Goal: Find contact information: Find contact information

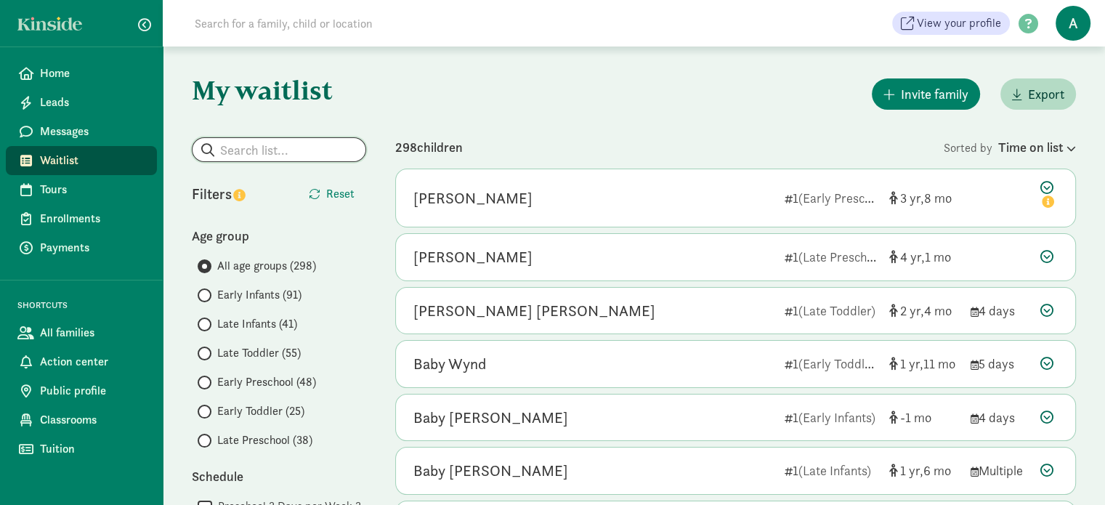
click at [309, 142] on input "search" at bounding box center [279, 149] width 173 height 23
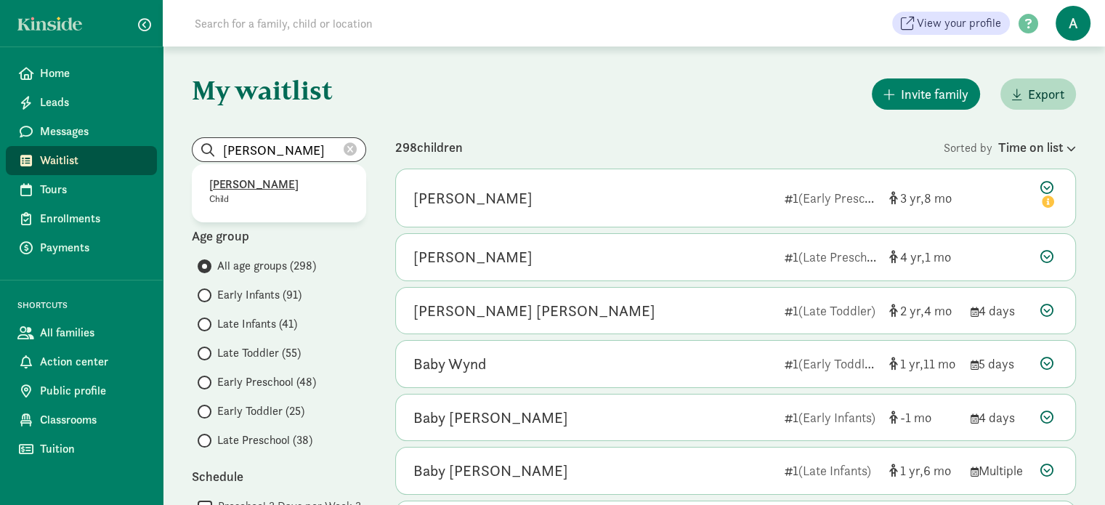
click at [253, 180] on p "[PERSON_NAME]" at bounding box center [279, 184] width 140 height 17
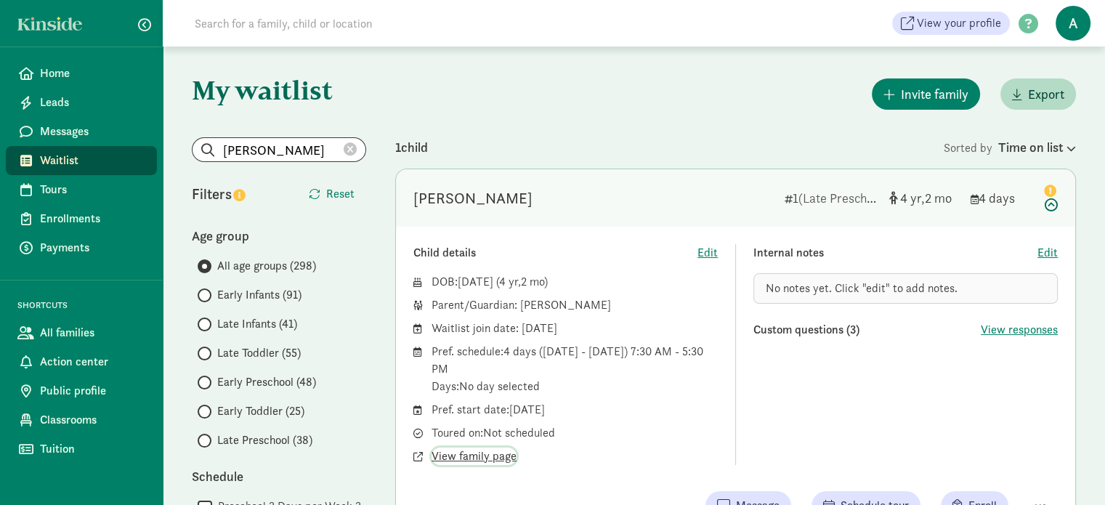
click at [460, 456] on span "View family page" at bounding box center [474, 456] width 85 height 17
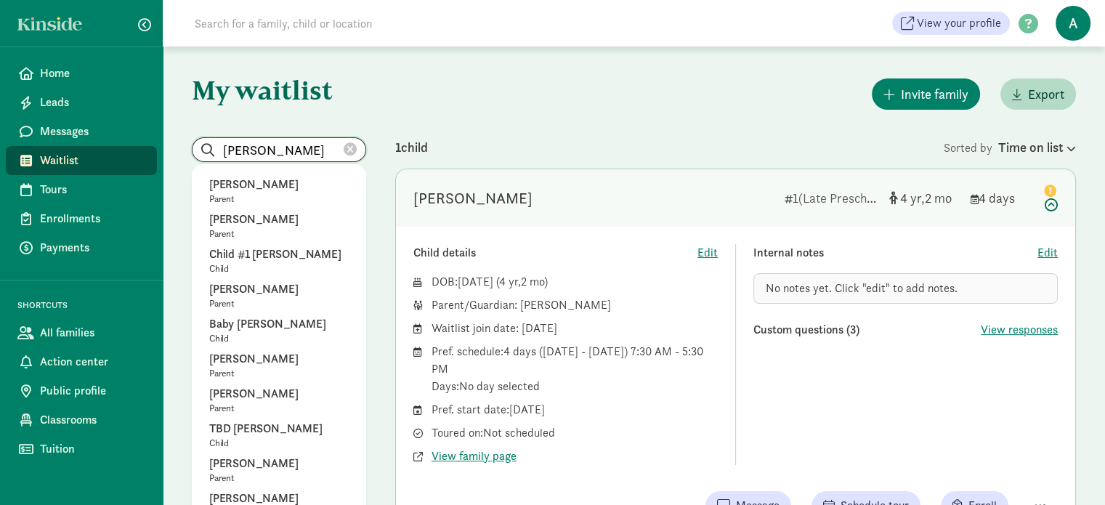
drag, startPoint x: 301, startPoint y: 149, endPoint x: 97, endPoint y: 148, distance: 204.2
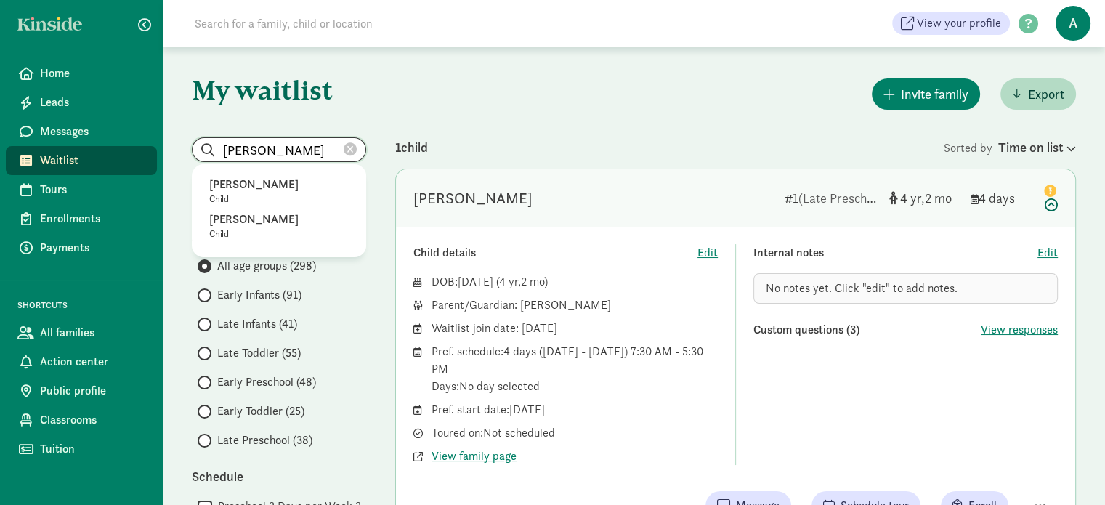
type input "[PERSON_NAME]"
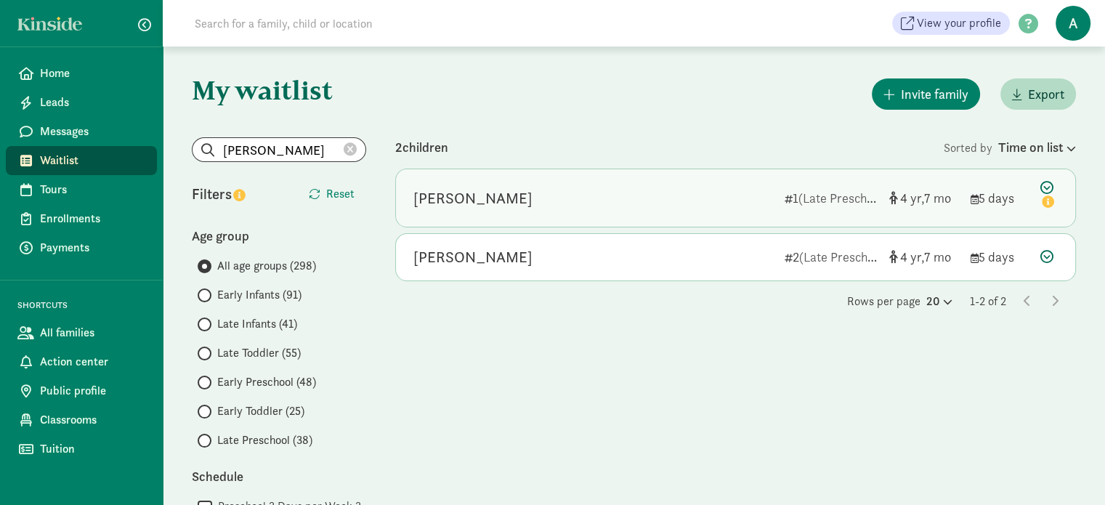
click at [549, 196] on div "[PERSON_NAME]" at bounding box center [594, 198] width 360 height 23
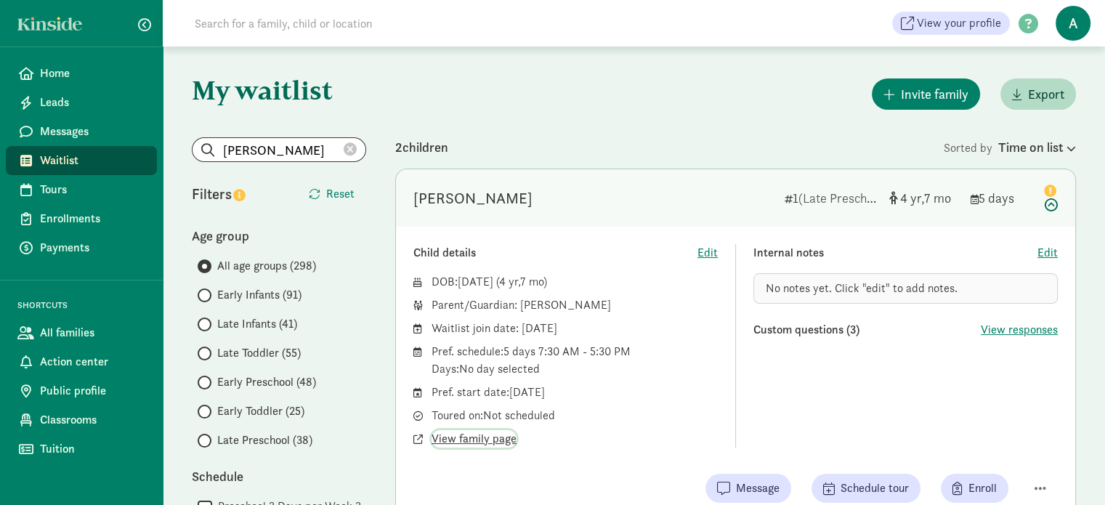
click at [492, 435] on span "View family page" at bounding box center [474, 438] width 85 height 17
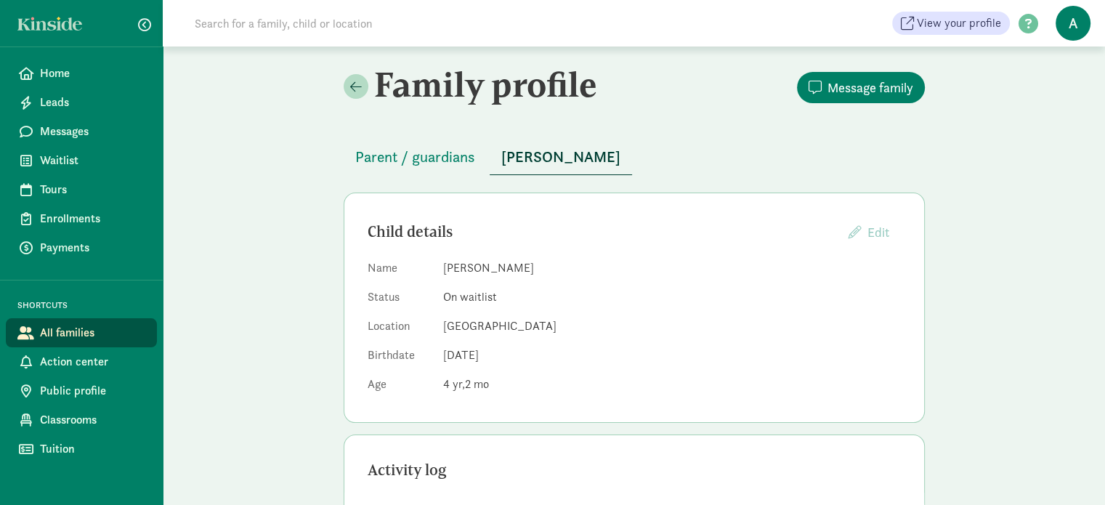
scroll to position [73, 0]
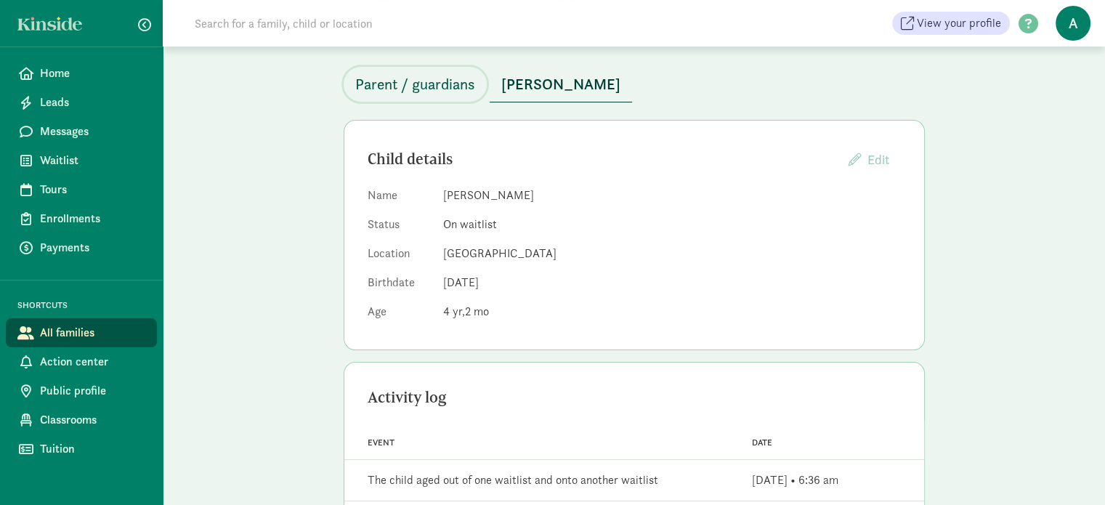
click at [441, 80] on span "Parent / guardians" at bounding box center [415, 84] width 120 height 23
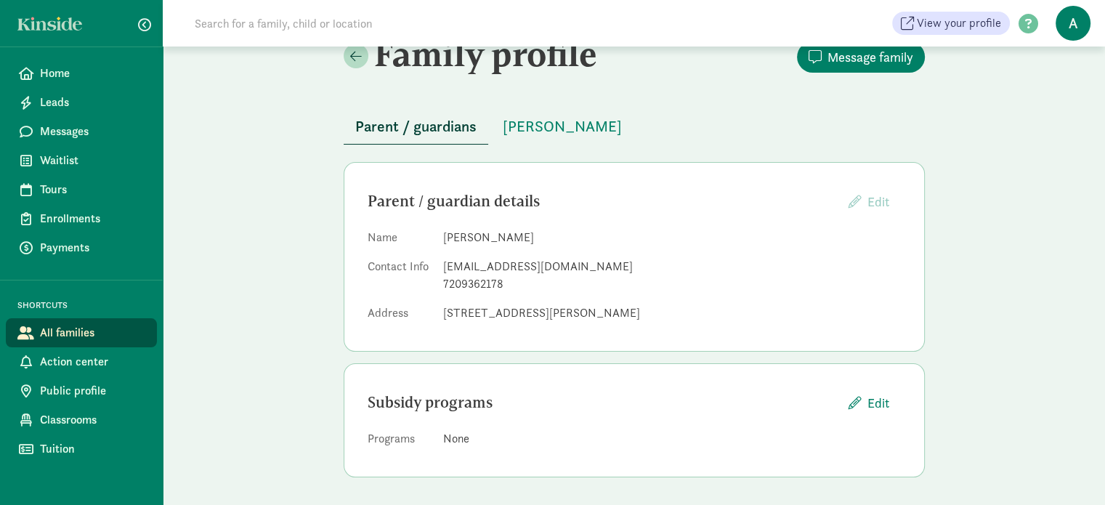
click at [444, 261] on div "[EMAIL_ADDRESS][DOMAIN_NAME]" at bounding box center [672, 266] width 458 height 17
drag, startPoint x: 443, startPoint y: 264, endPoint x: 536, endPoint y: 270, distance: 94.0
click at [536, 270] on div "[EMAIL_ADDRESS][DOMAIN_NAME]" at bounding box center [672, 266] width 458 height 17
copy div "[EMAIL_ADDRESS][DOMAIN_NAME]"
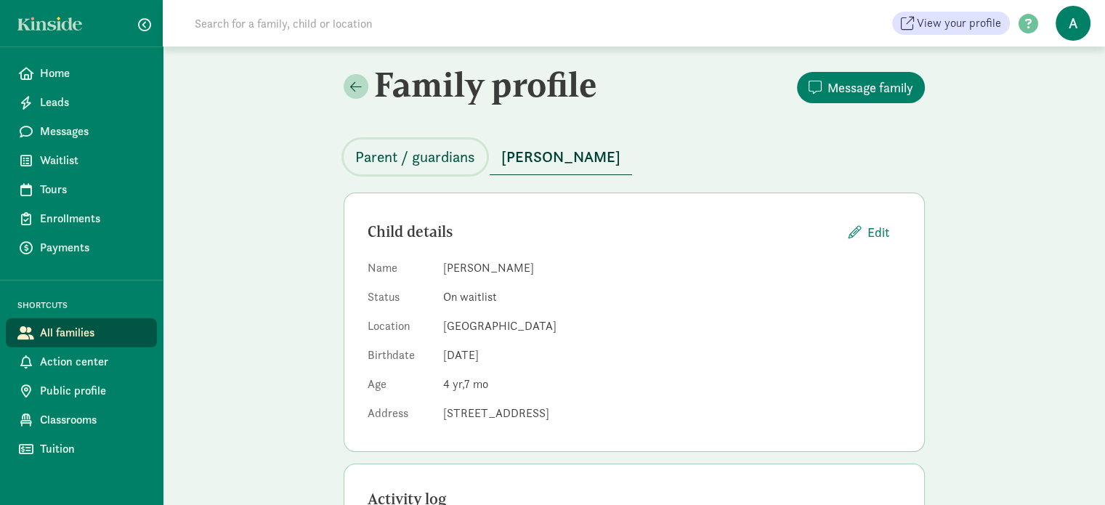
click at [407, 153] on span "Parent / guardians" at bounding box center [415, 156] width 120 height 23
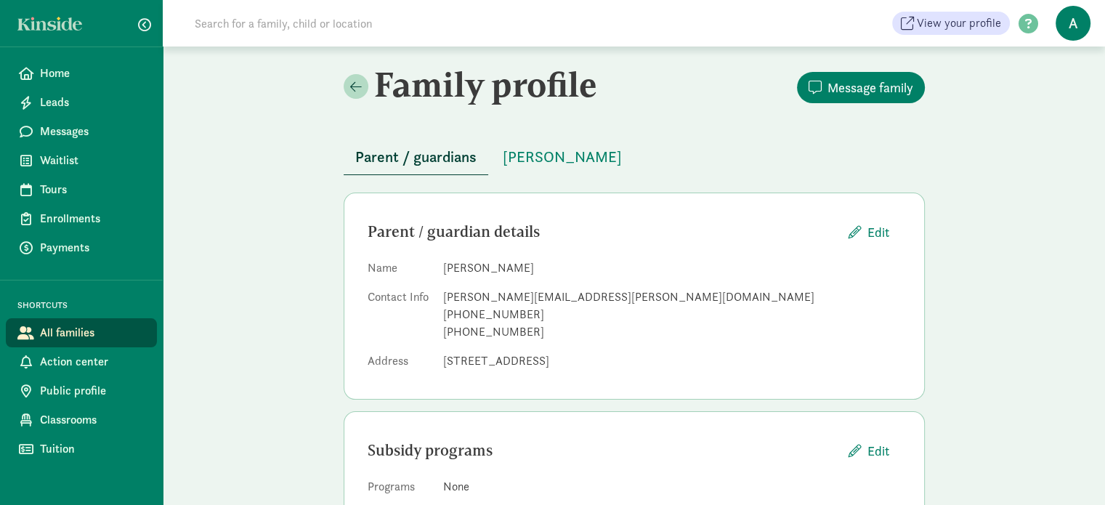
scroll to position [48, 0]
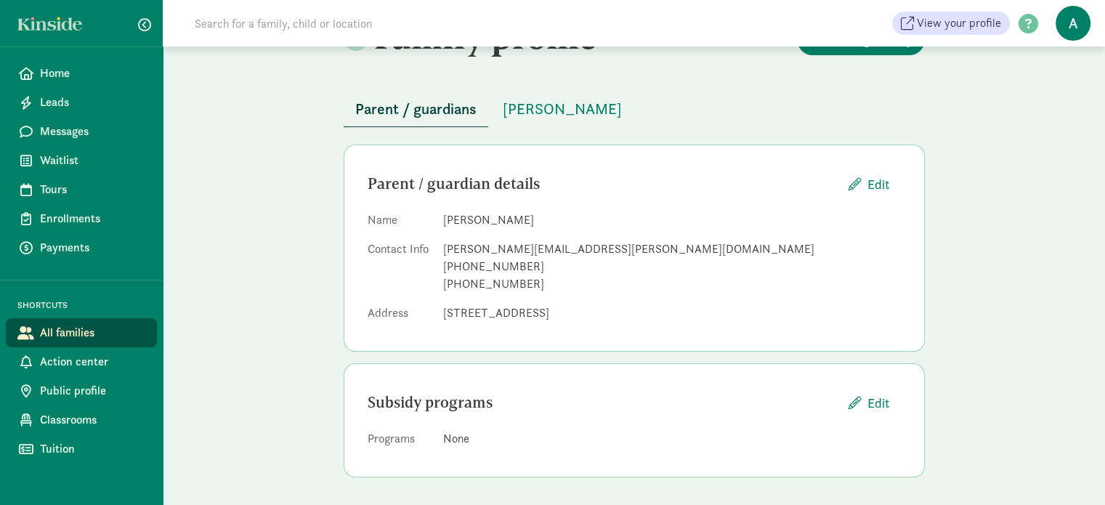
click at [453, 246] on div "natasha.jackson@fairwaymc.com" at bounding box center [672, 249] width 458 height 17
drag, startPoint x: 440, startPoint y: 249, endPoint x: 609, endPoint y: 241, distance: 168.8
click at [609, 241] on dl "Name Natasha Jackson Contact Info natasha.jackson@fairwaymc.com +18126061141 +1…" at bounding box center [634, 269] width 533 height 116
copy div "natasha.jackson@fairwaymc.com"
